Goal: Transaction & Acquisition: Download file/media

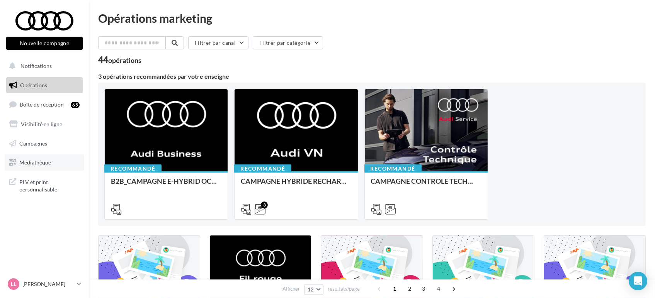
click at [32, 167] on link "Médiathèque" at bounding box center [45, 163] width 80 height 16
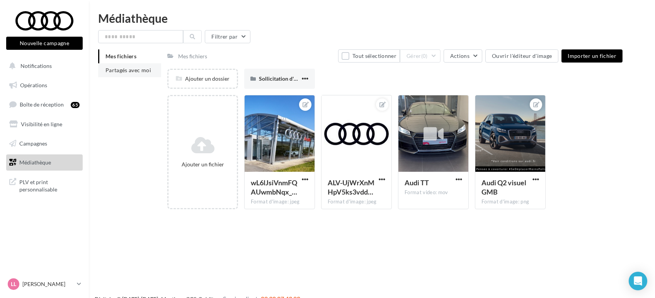
click at [125, 68] on span "Partagés avec moi" at bounding box center [129, 70] width 46 height 7
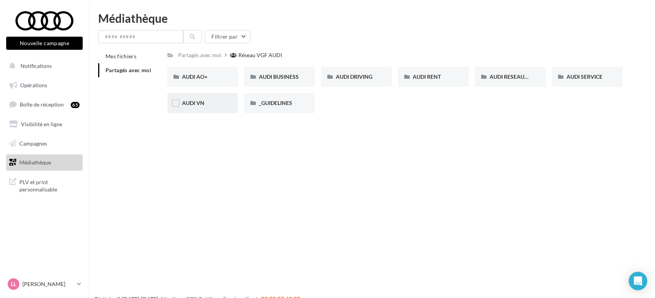
click at [204, 97] on div "AUDI VN" at bounding box center [202, 103] width 71 height 20
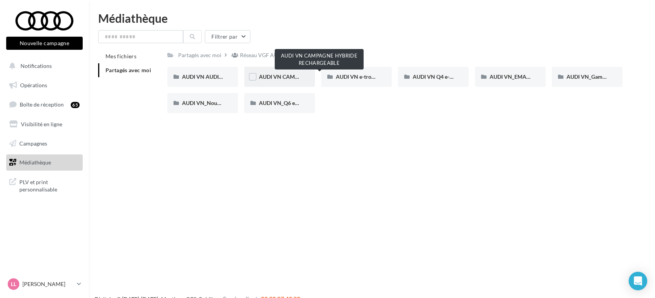
click at [274, 75] on span "AUDI VN CAMPAGNE HYBRIDE RECHARGEABLE" at bounding box center [319, 76] width 121 height 7
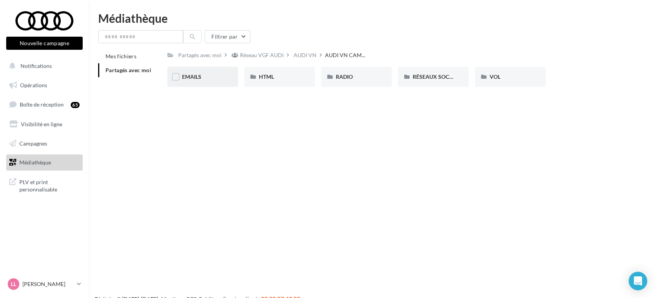
click at [192, 72] on div "EMAILS" at bounding box center [202, 77] width 71 height 20
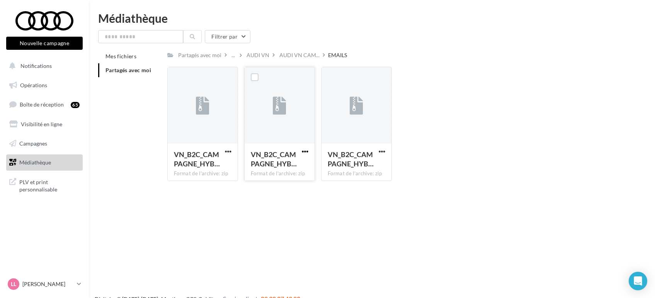
click at [306, 152] on span "button" at bounding box center [305, 151] width 7 height 7
click at [253, 166] on button "Télécharger" at bounding box center [271, 167] width 77 height 20
